Goal: Task Accomplishment & Management: Manage account settings

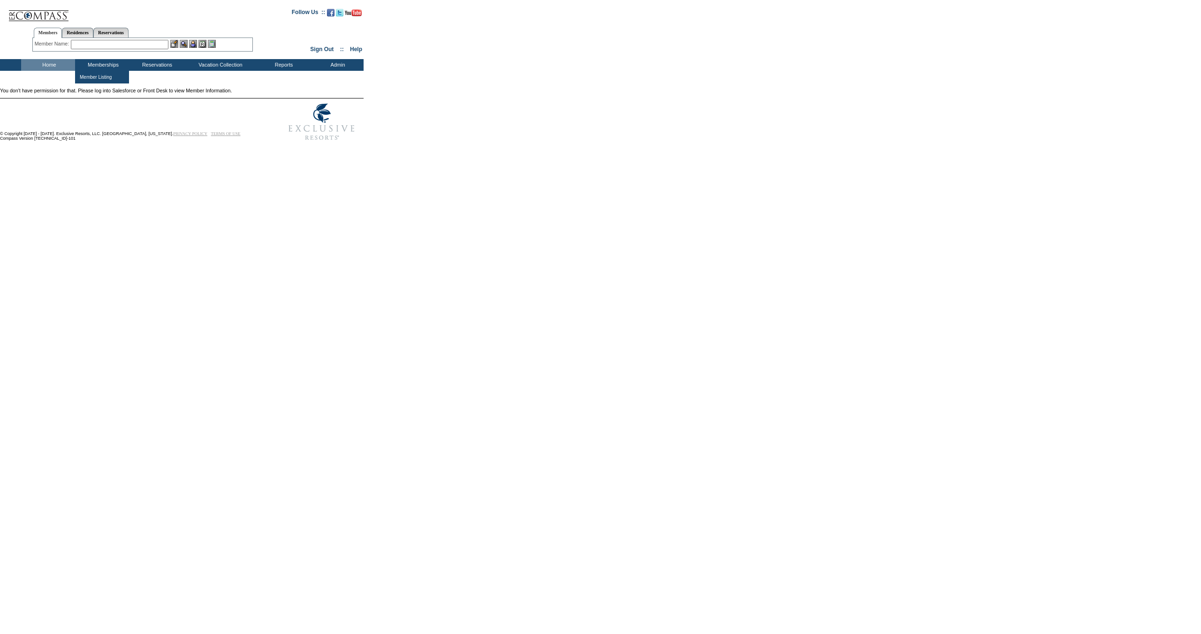
click at [118, 42] on input "text" at bounding box center [120, 44] width 98 height 9
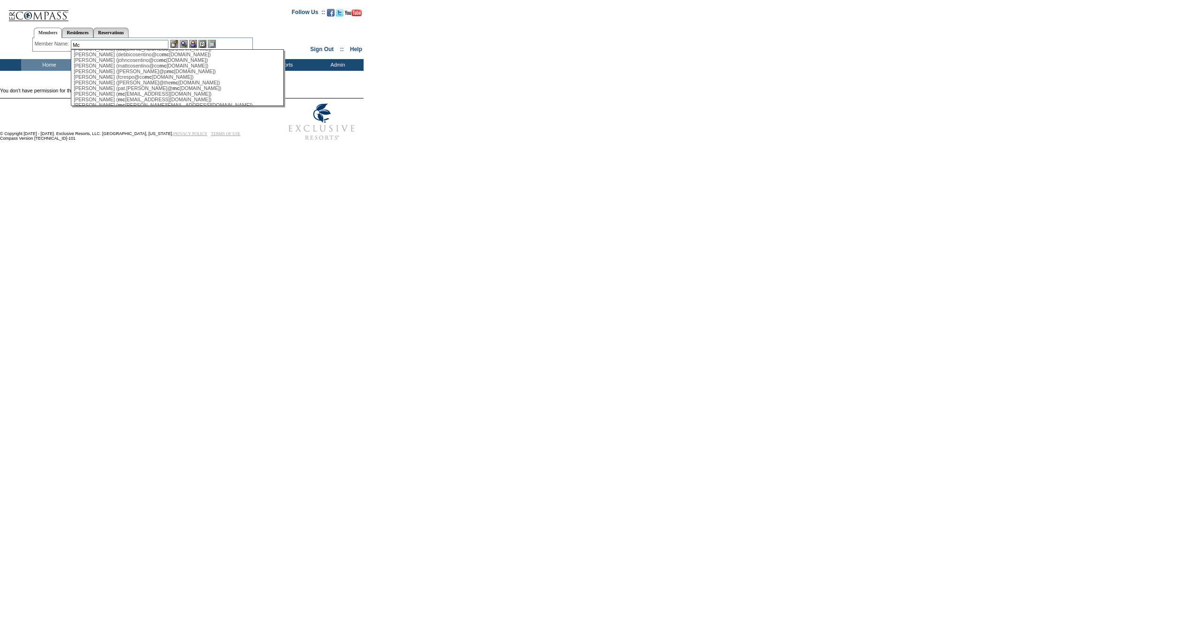
scroll to position [525, 0]
type input "M"
type input "w"
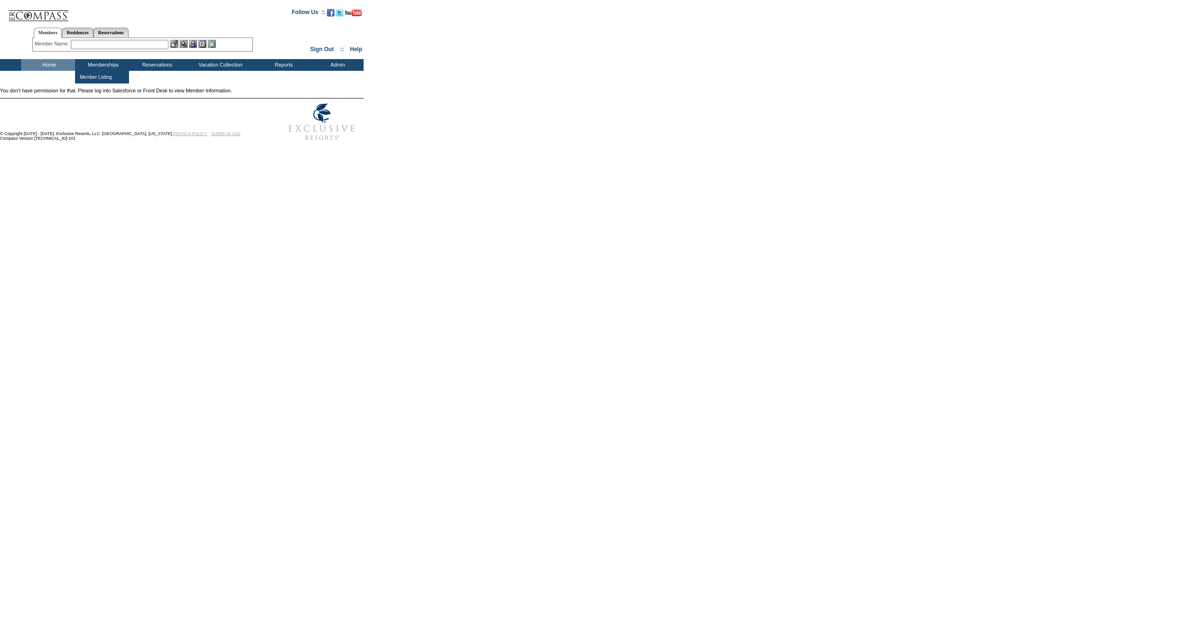
paste input "[PERSON_NAME][EMAIL_ADDRESS][PERSON_NAME][DOMAIN_NAME]"
type input "[PERSON_NAME][EMAIL_ADDRESS][PERSON_NAME][DOMAIN_NAME]"
click at [152, 44] on input "[PERSON_NAME][EMAIL_ADDRESS][PERSON_NAME][DOMAIN_NAME]" at bounding box center [120, 44] width 98 height 9
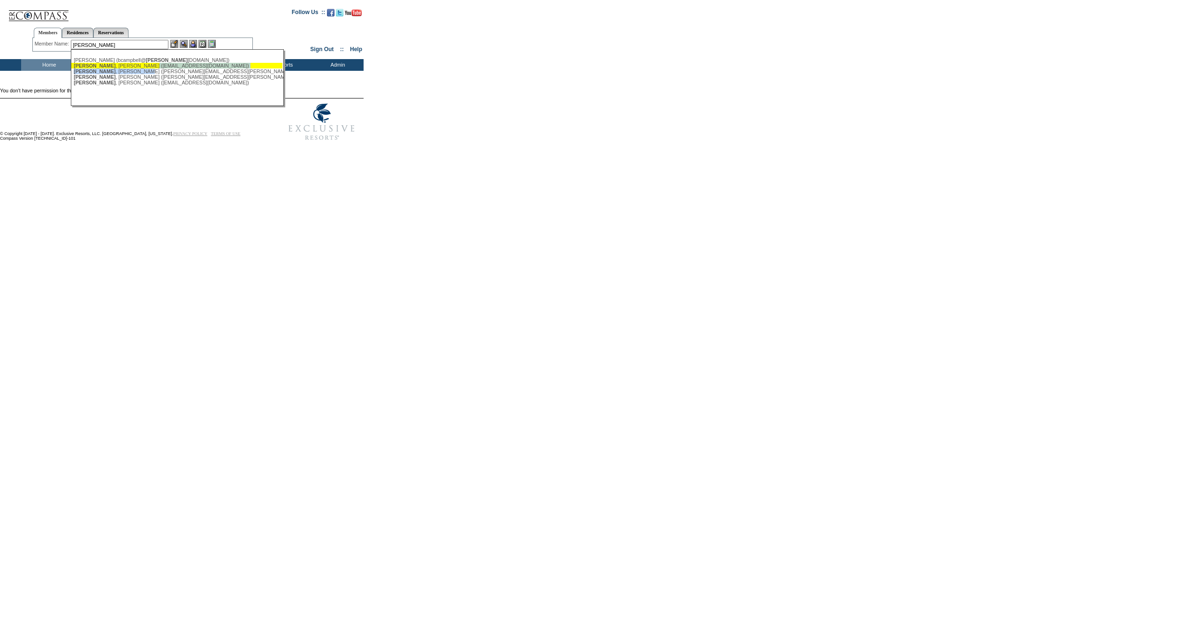
click at [135, 68] on ul "[PERSON_NAME] (bcampbell@ [PERSON_NAME] [DOMAIN_NAME]) [PERSON_NAME] ([PERSON_N…" at bounding box center [176, 71] width 211 height 33
click at [135, 65] on div "[PERSON_NAME] ([EMAIL_ADDRESS][DOMAIN_NAME])" at bounding box center [177, 66] width 206 height 6
type input "[PERSON_NAME] ([EMAIL_ADDRESS][DOMAIN_NAME])"
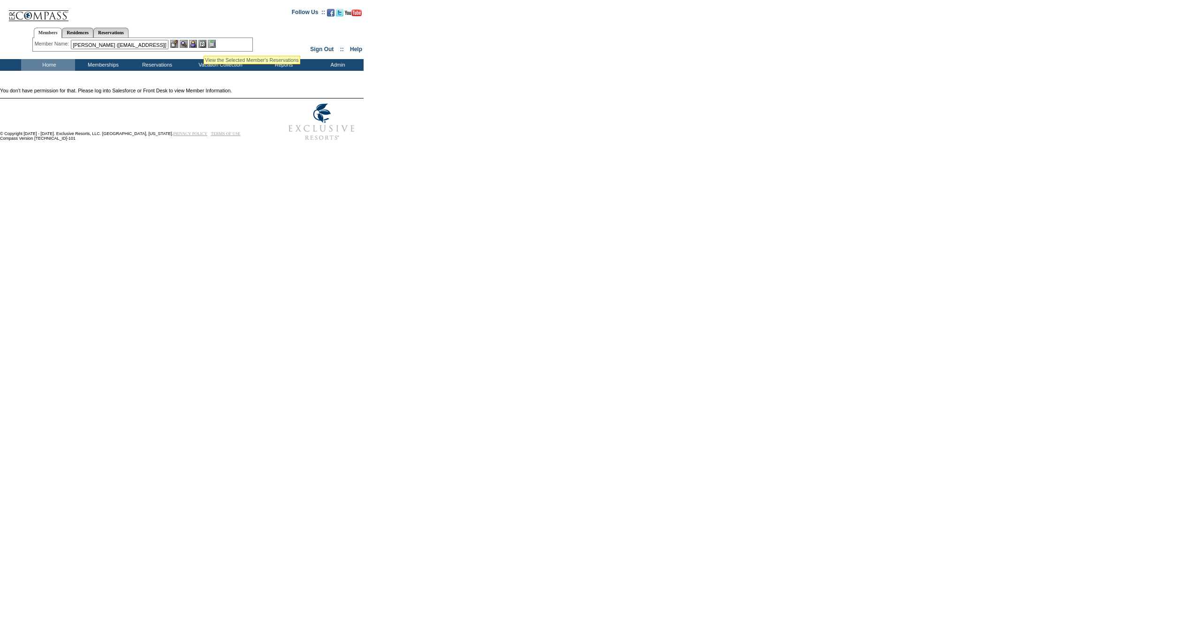
click at [205, 44] on img at bounding box center [202, 44] width 8 height 8
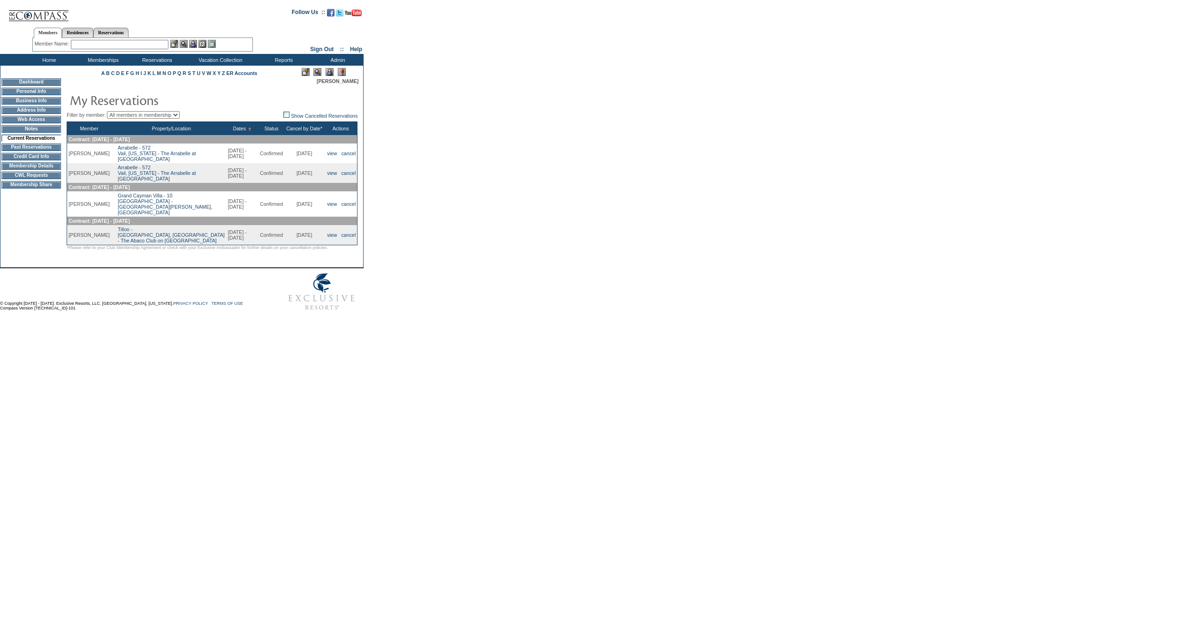
click at [44, 170] on td "Membership Details" at bounding box center [31, 166] width 60 height 8
